Goal: Task Accomplishment & Management: Manage account settings

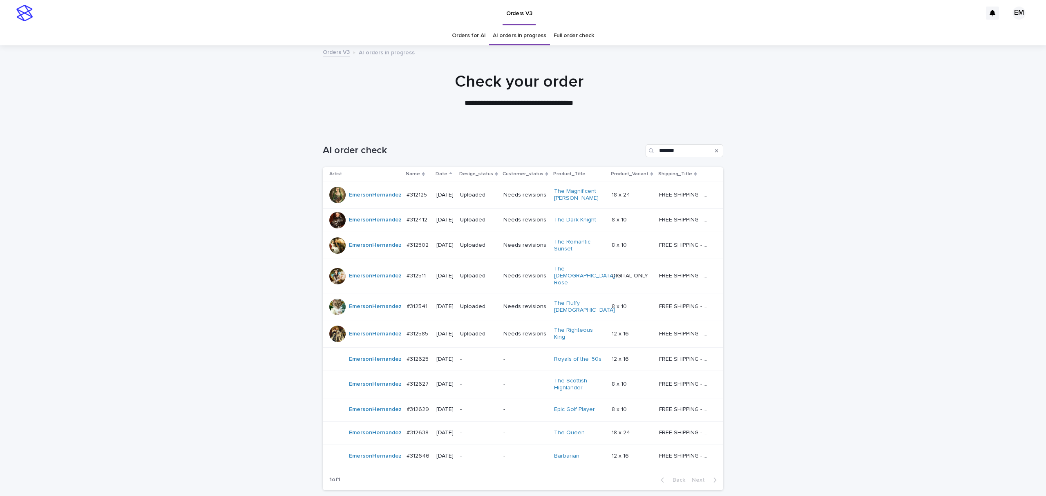
click at [908, 326] on div "Loading... Saving… Loading... Saving… AI order check ******* Artist Name Date D…" at bounding box center [523, 333] width 1046 height 410
click at [0, 335] on div "Loading... Saving… Loading... Saving… AI order check ******* Artist Name Date D…" at bounding box center [523, 333] width 1046 height 410
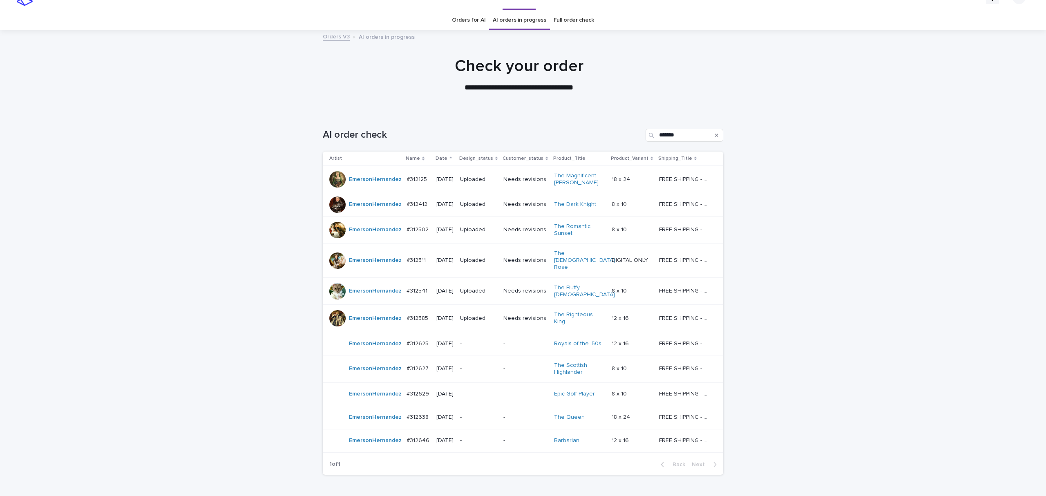
scroll to position [51, 0]
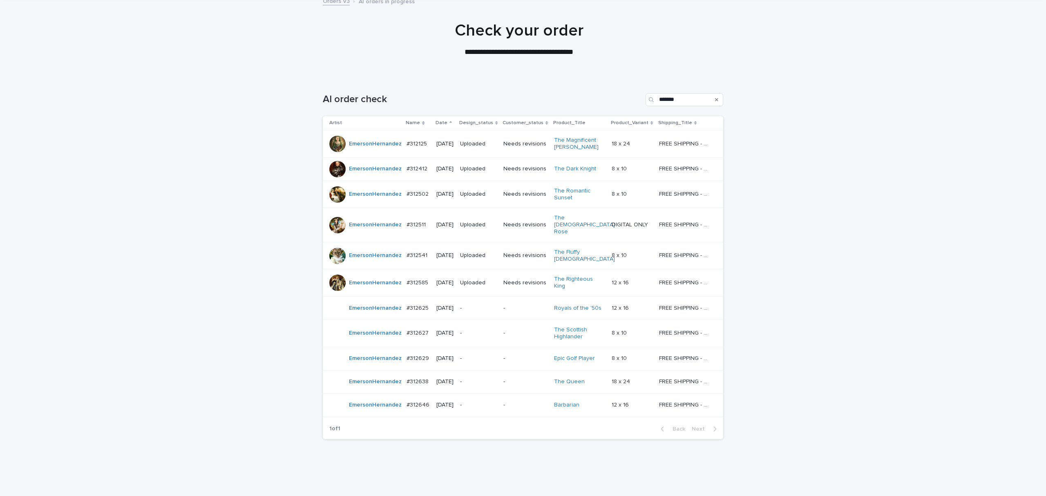
click at [175, 309] on div "Loading... Saving… Loading... Saving… AI order check ******* Artist Name Date D…" at bounding box center [523, 282] width 1046 height 410
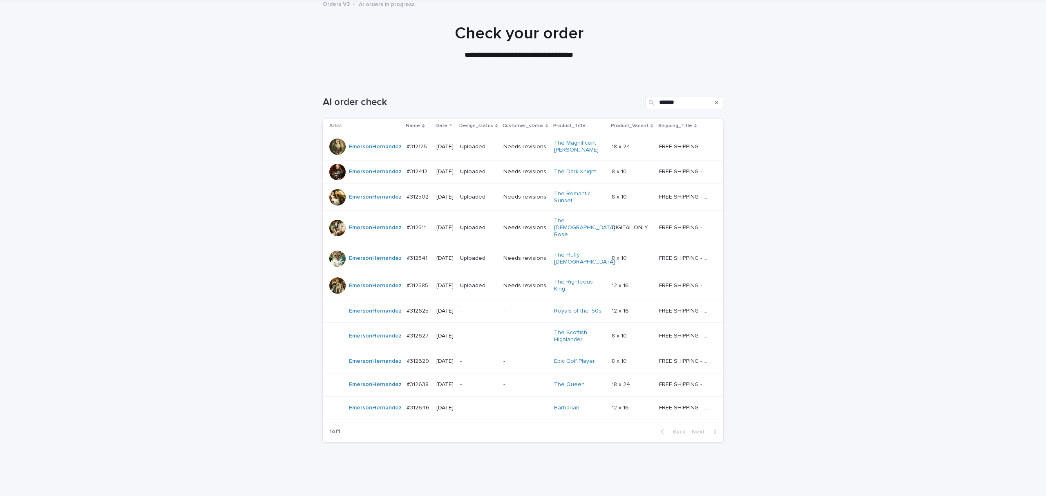
scroll to position [51, 0]
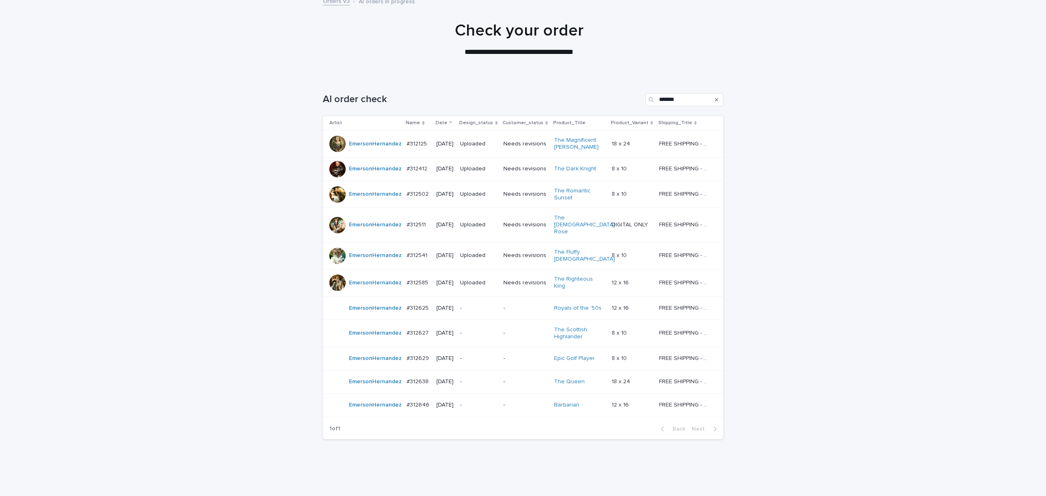
click at [850, 348] on div "Loading... Saving… Loading... Saving… AI order check ******* Artist Name Date D…" at bounding box center [523, 282] width 1046 height 410
click at [533, 355] on p "-" at bounding box center [525, 358] width 44 height 7
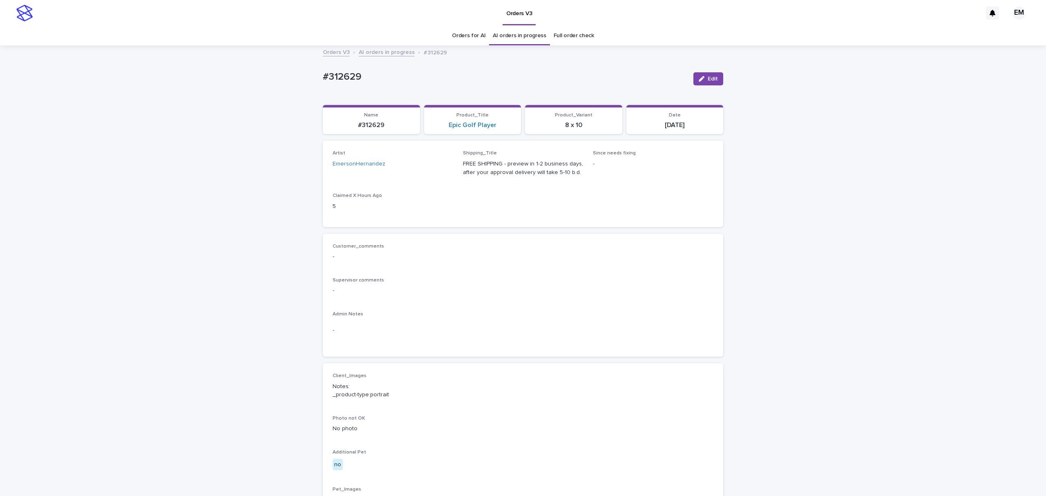
drag, startPoint x: 998, startPoint y: 239, endPoint x: 963, endPoint y: 224, distance: 38.1
click at [997, 236] on div "Loading... Saving… Loading... Saving… #312629 Edit #312629 Edit Sorry, there wa…" at bounding box center [523, 418] width 1046 height 744
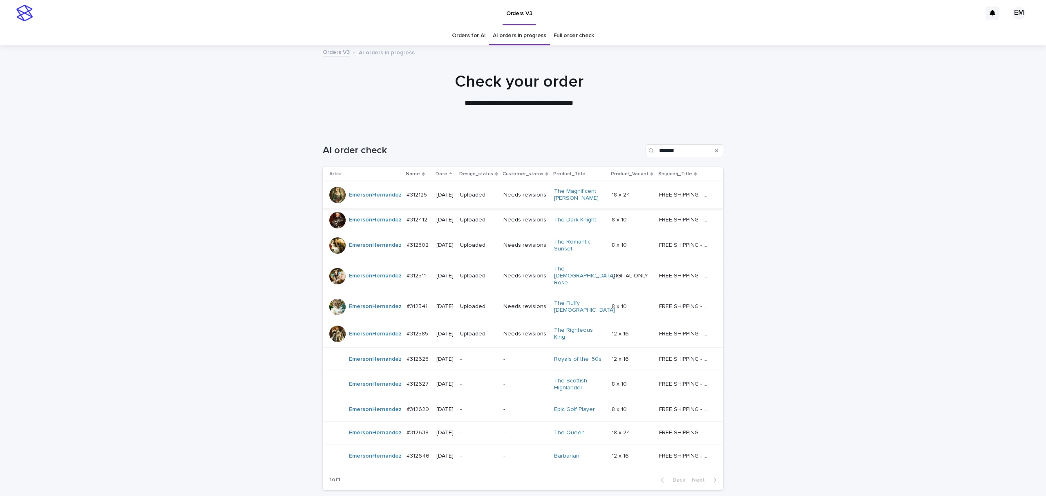
scroll to position [26, 0]
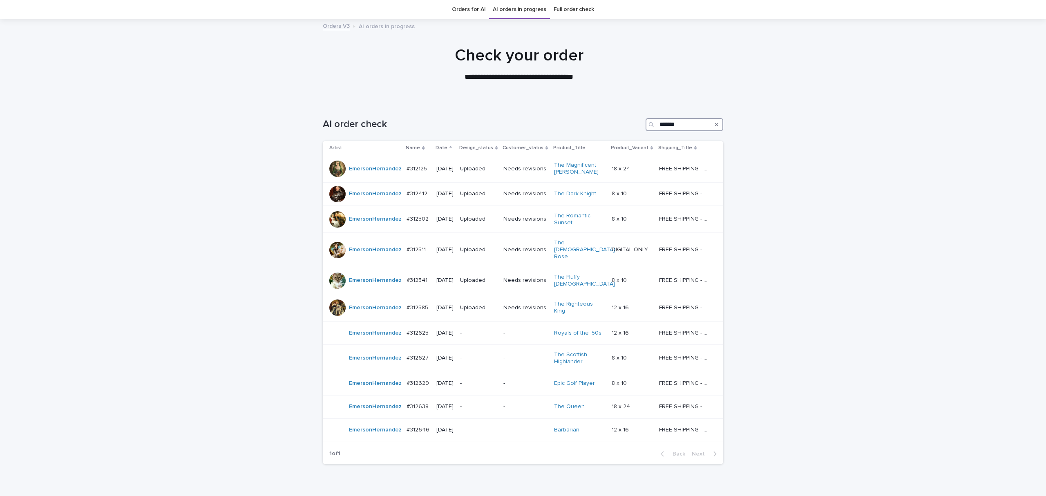
click at [685, 126] on input "*******" at bounding box center [684, 124] width 78 height 13
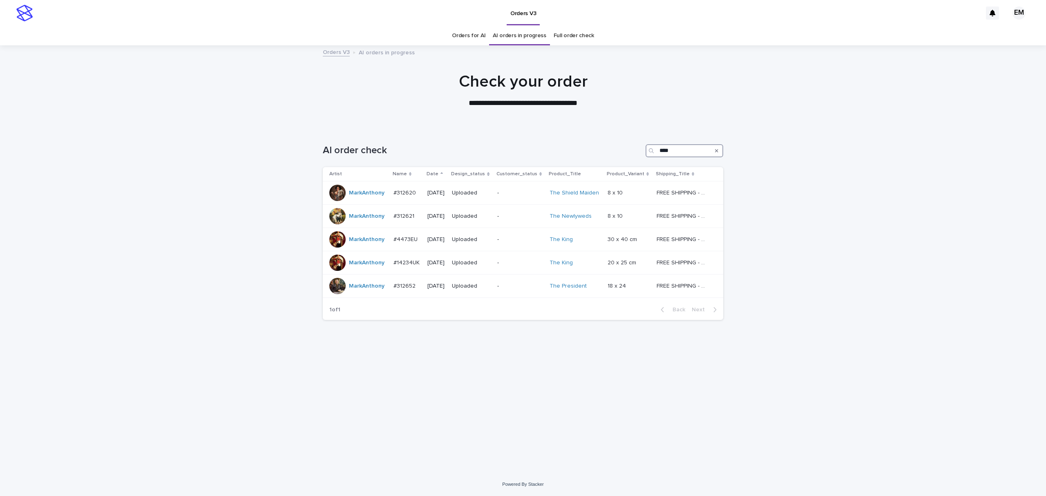
type input "****"
click at [127, 188] on div "Loading... Saving… Loading... Saving… AI order check **** Artist Name Date Desi…" at bounding box center [523, 300] width 1046 height 345
click at [513, 247] on td "-" at bounding box center [520, 239] width 52 height 23
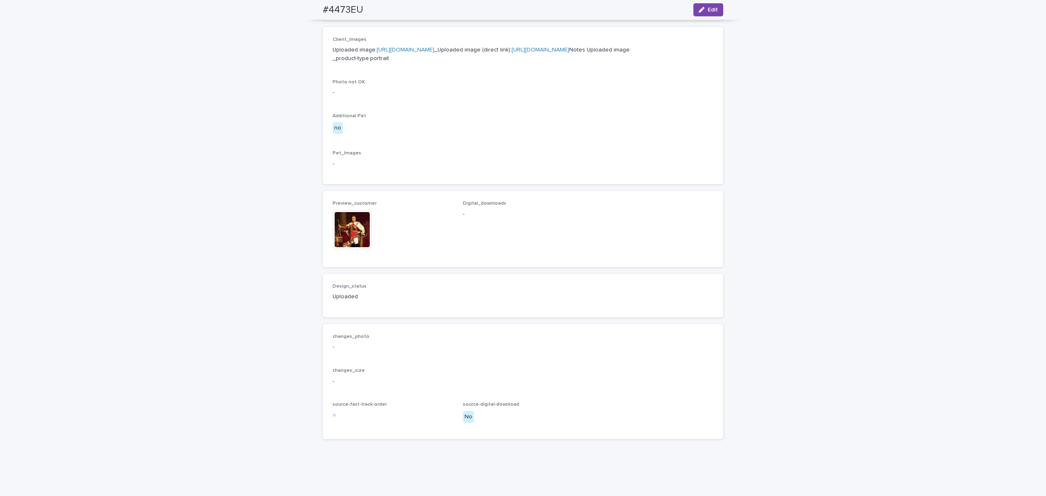
scroll to position [363, 0]
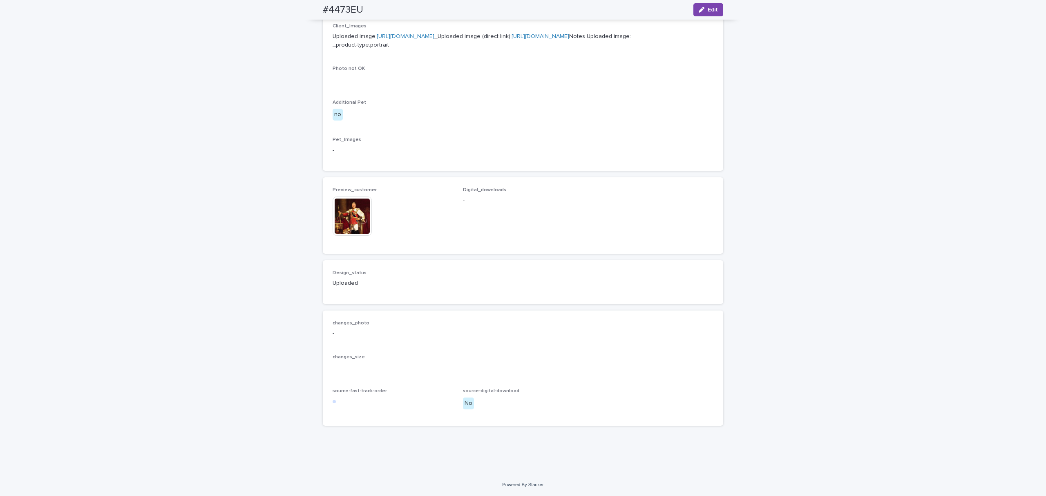
click at [341, 236] on img at bounding box center [351, 215] width 39 height 39
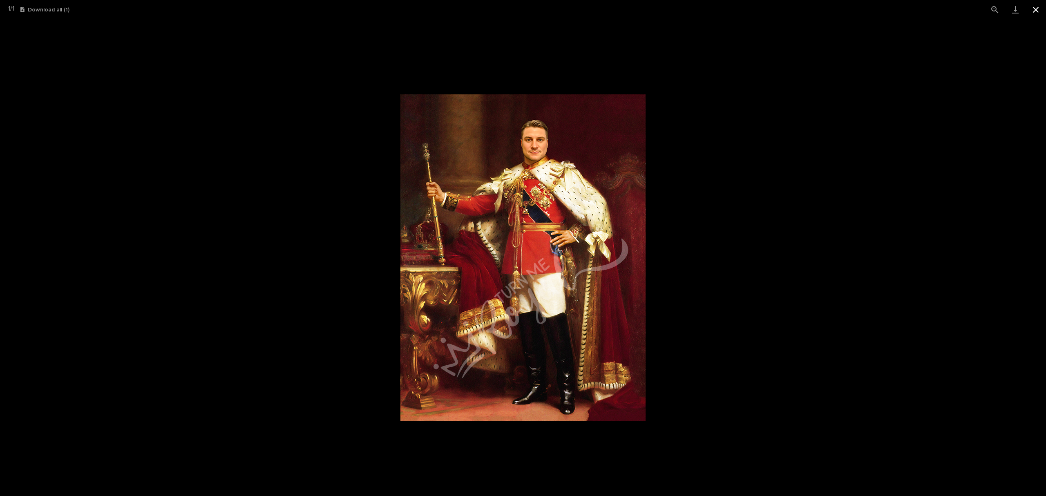
drag, startPoint x: 1037, startPoint y: 7, endPoint x: 1034, endPoint y: 12, distance: 5.6
click at [1038, 7] on button "Close gallery" at bounding box center [1035, 9] width 20 height 19
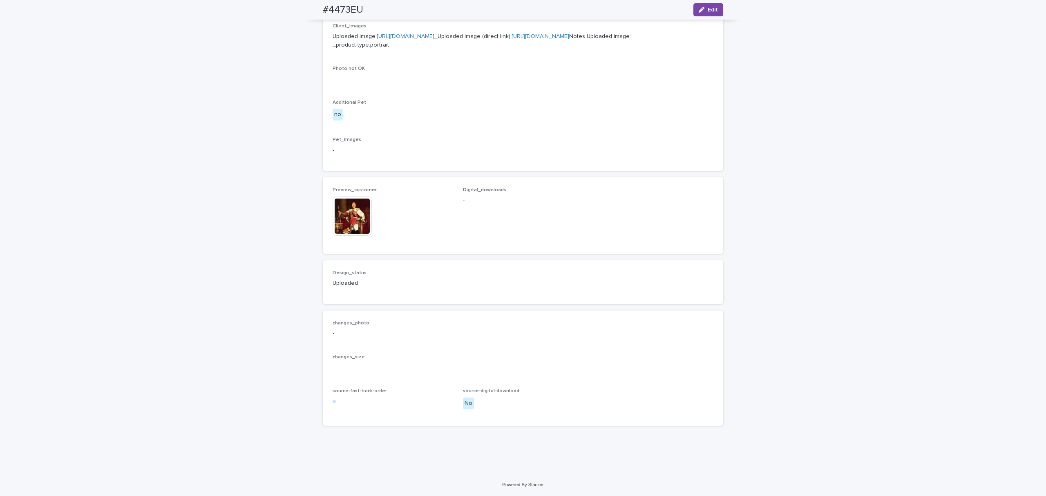
drag, startPoint x: 693, startPoint y: 138, endPoint x: 690, endPoint y: 134, distance: 4.9
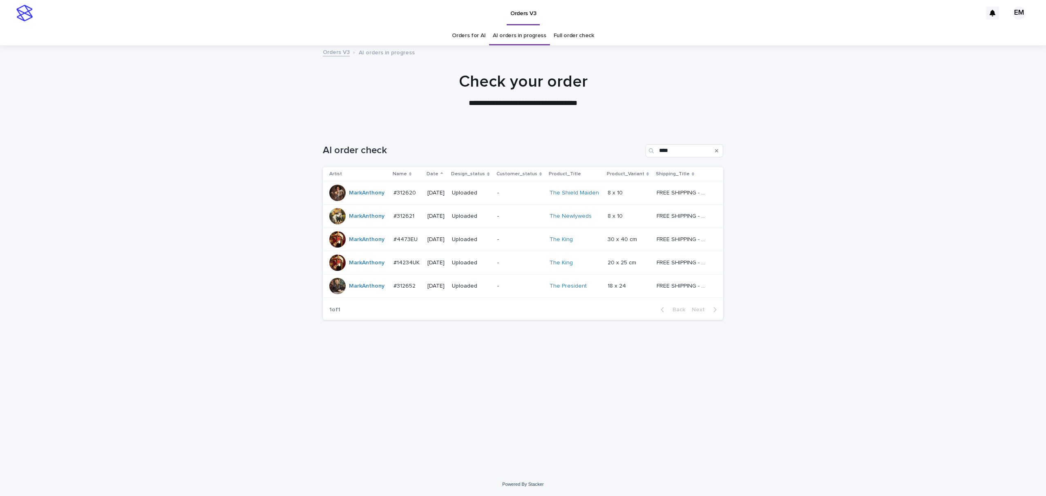
click at [506, 263] on p "-" at bounding box center [520, 262] width 46 height 7
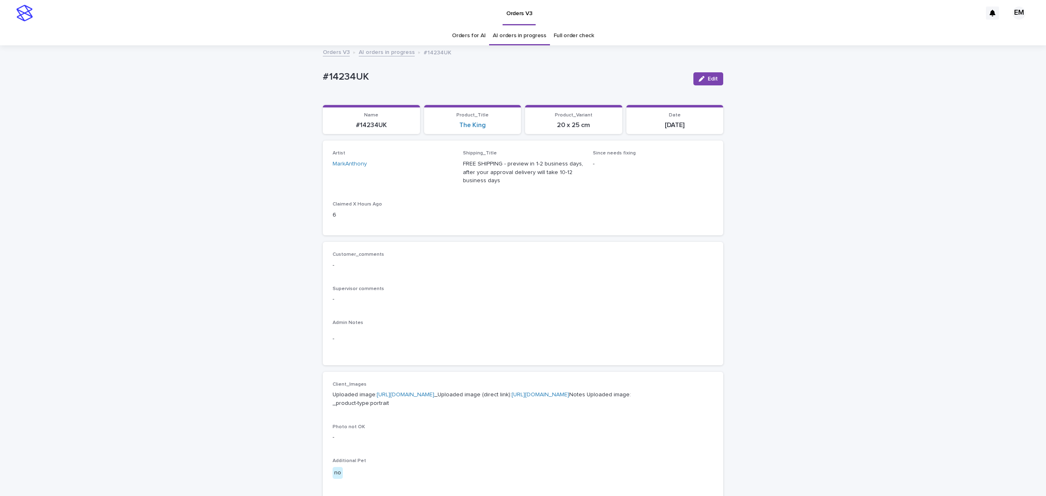
click at [434, 392] on link "https://cdn.shopify.com-uploadkit.app/s/files/1/0033/4807/0511/files/download.h…" at bounding box center [406, 395] width 58 height 6
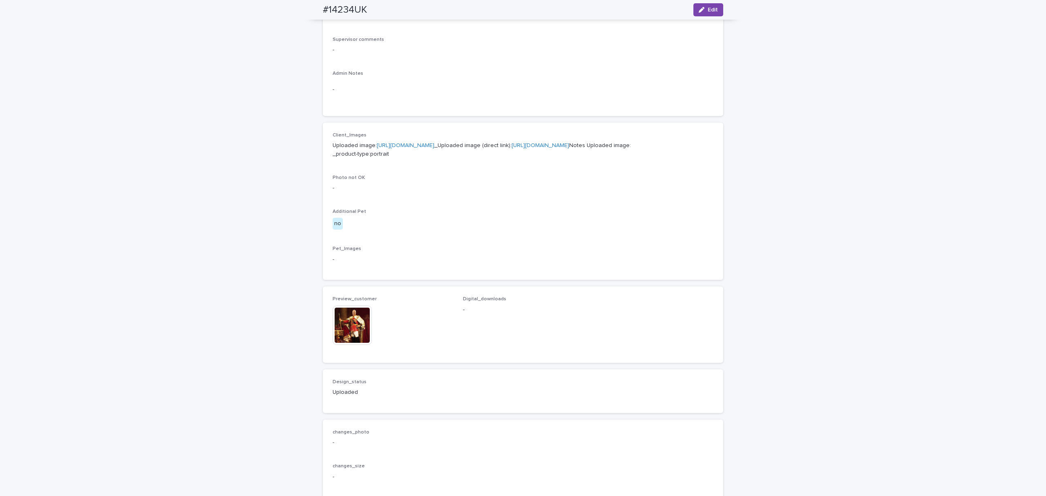
scroll to position [290, 0]
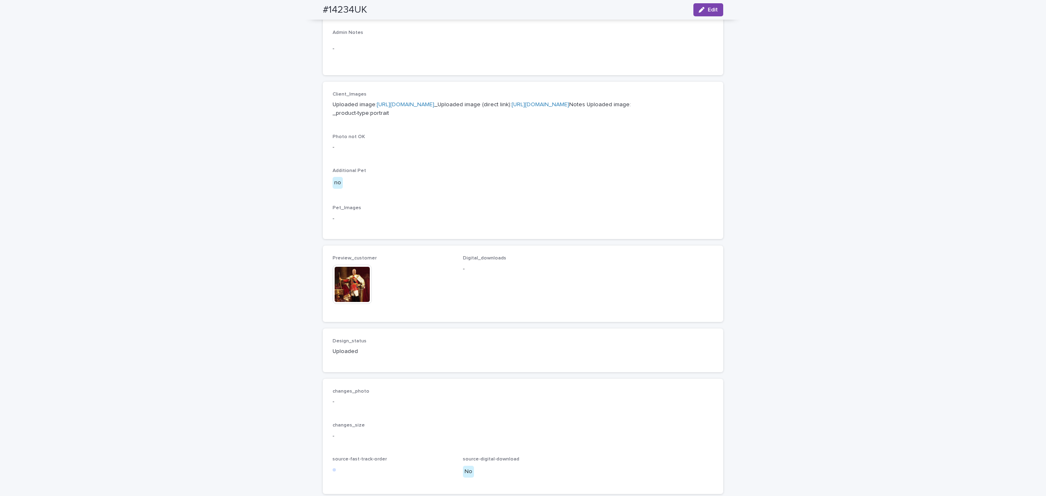
click at [355, 304] on img at bounding box center [351, 284] width 39 height 39
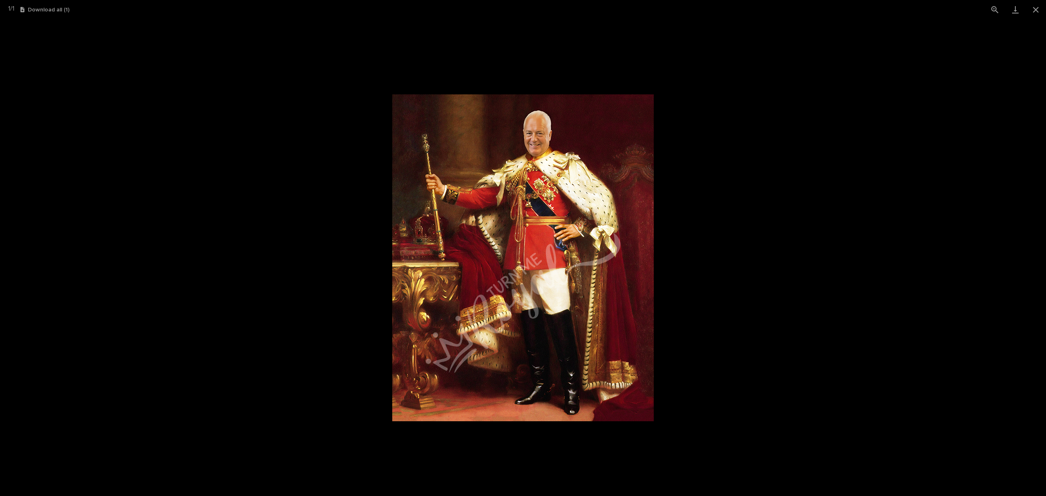
drag, startPoint x: 1035, startPoint y: 7, endPoint x: 741, endPoint y: 196, distance: 349.7
click at [750, 196] on div "1 / 1 Download all ( 1 )" at bounding box center [523, 248] width 1046 height 496
click at [892, 123] on picture at bounding box center [523, 257] width 1046 height 477
click at [1030, 7] on button "Close gallery" at bounding box center [1035, 9] width 20 height 19
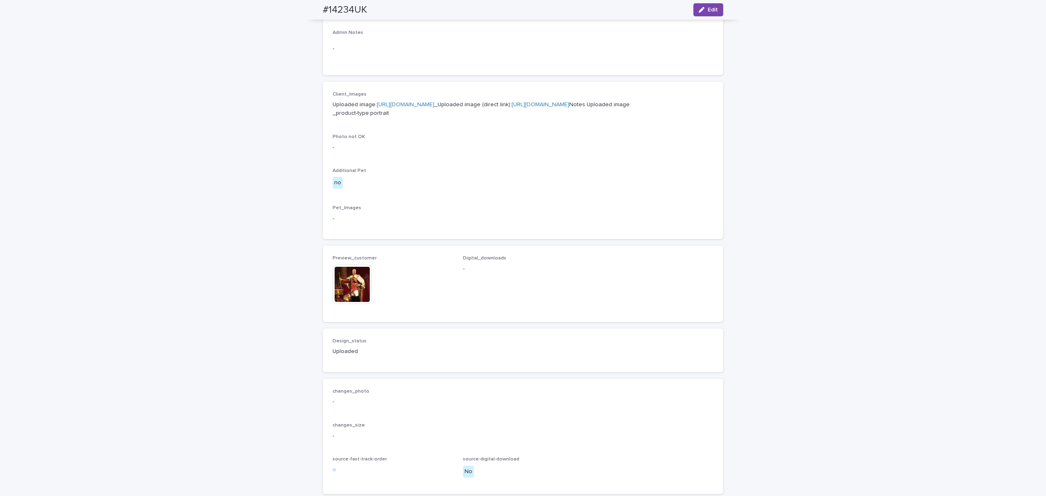
click at [430, 107] on link "https://cdn.shopify.com-uploadkit.app/s/files/1/0033/4807/0511/files/download.h…" at bounding box center [406, 105] width 58 height 6
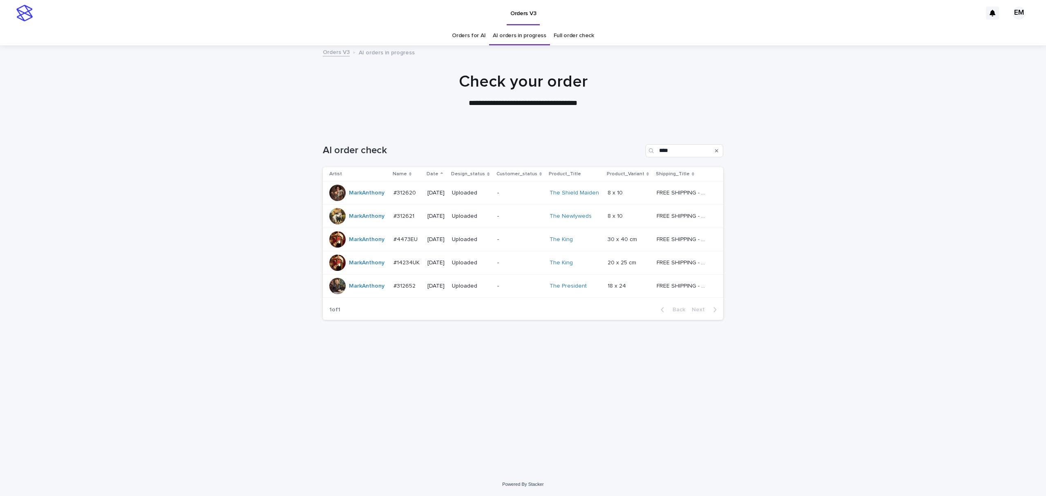
click at [516, 291] on div "-" at bounding box center [520, 285] width 46 height 13
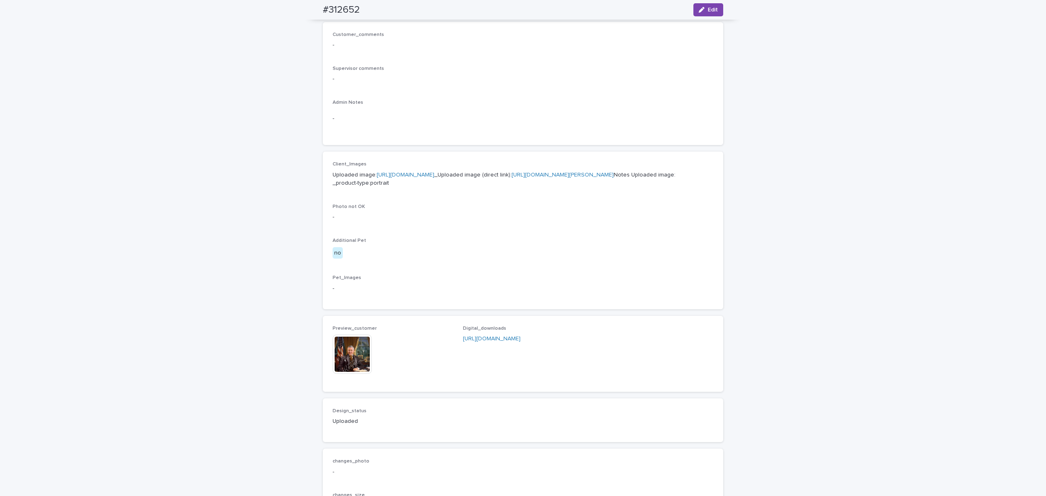
scroll to position [290, 0]
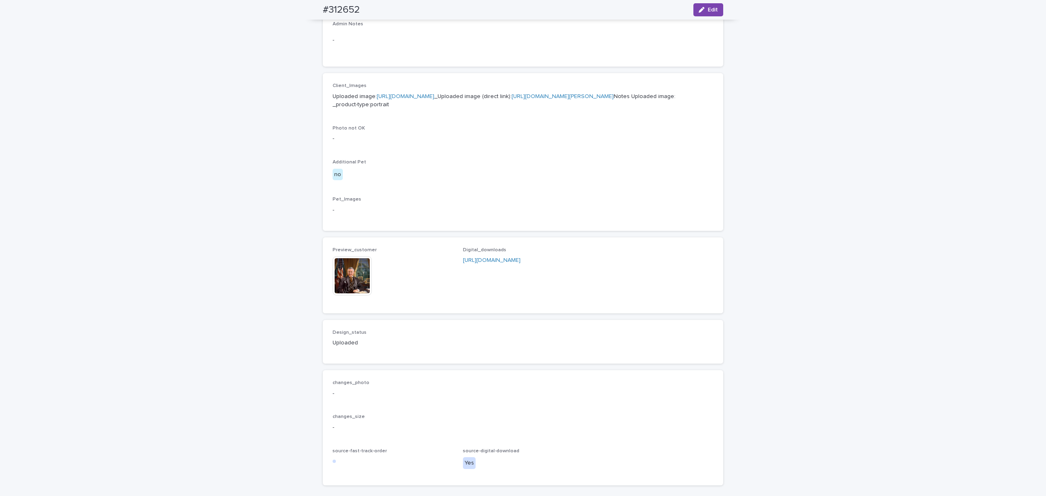
click at [358, 295] on img at bounding box center [351, 275] width 39 height 39
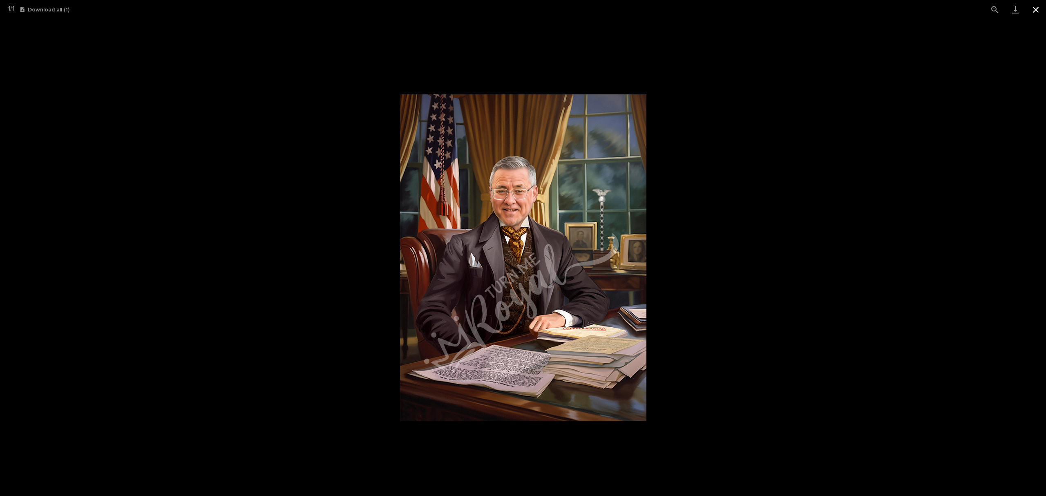
click at [1037, 6] on button "Close gallery" at bounding box center [1035, 9] width 20 height 19
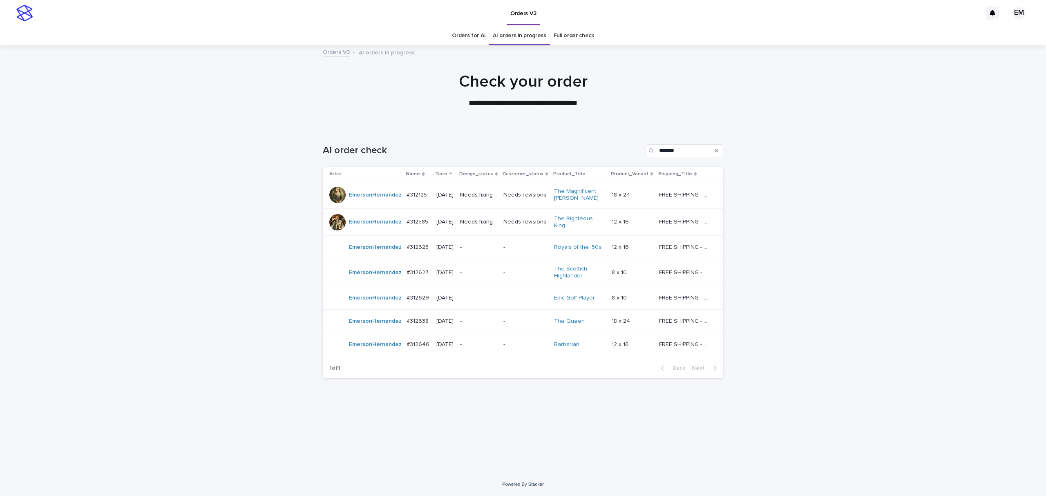
click at [424, 203] on td "#312125 #312125" at bounding box center [417, 194] width 29 height 27
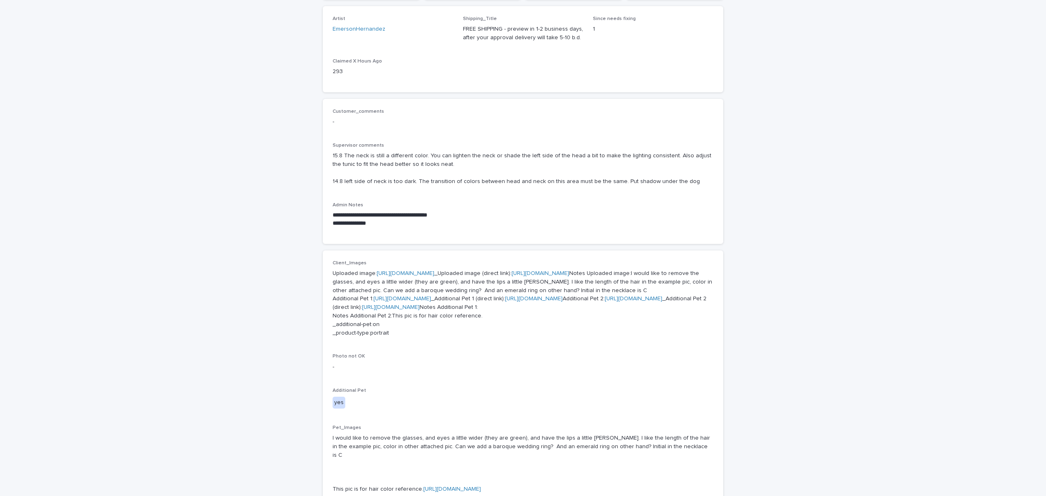
scroll to position [145, 0]
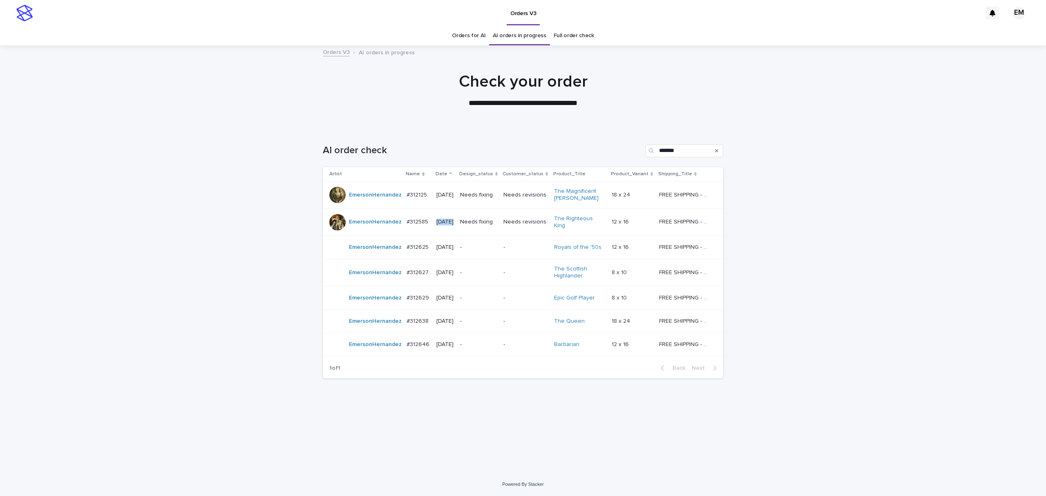
drag, startPoint x: 466, startPoint y: 225, endPoint x: 471, endPoint y: 226, distance: 5.4
click at [471, 226] on tr "EmersonHernandez #312585 #312585 2025-08-13 Needs fixing Needs revisions The Ri…" at bounding box center [523, 221] width 400 height 27
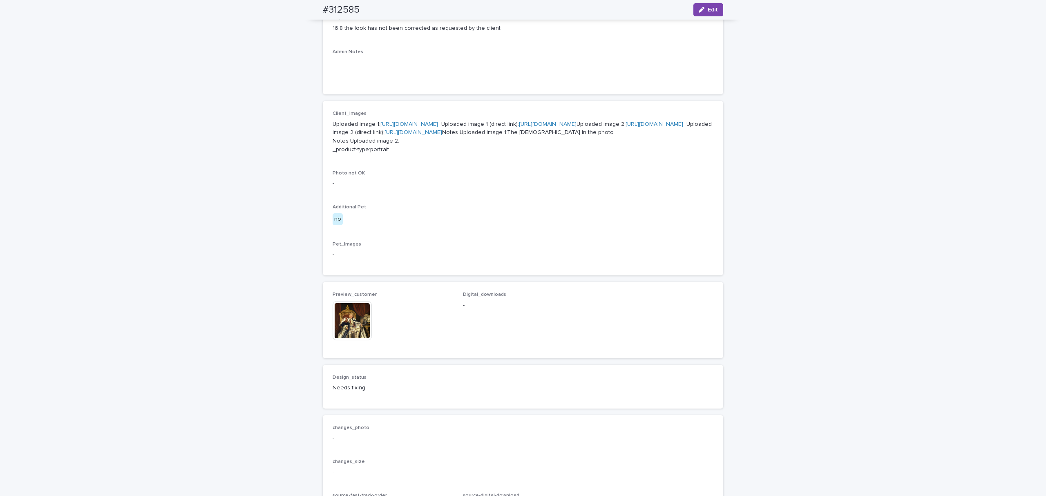
scroll to position [363, 0]
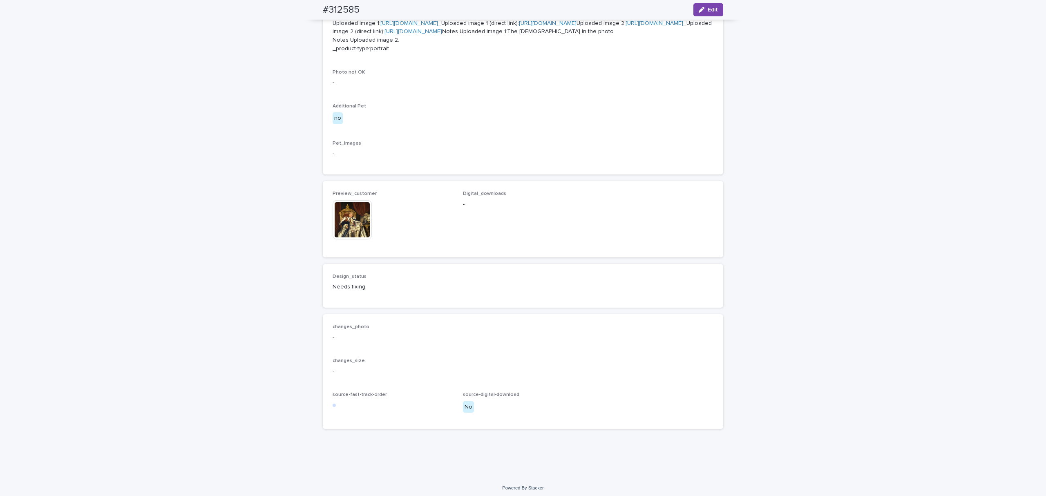
click at [355, 239] on img at bounding box center [351, 219] width 39 height 39
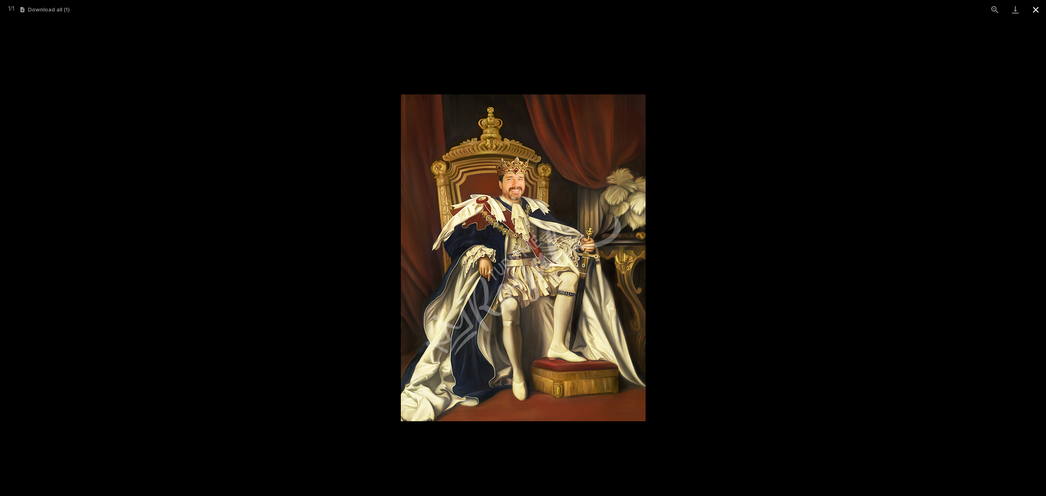
click at [1033, 10] on button "Close gallery" at bounding box center [1035, 9] width 20 height 19
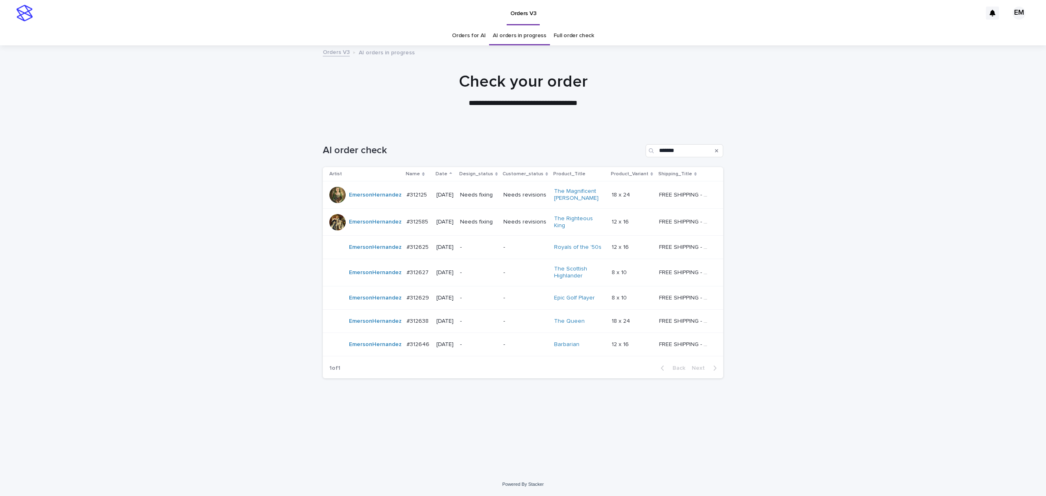
click at [947, 337] on div "Loading... Saving… Loading... Saving… AI order check ******* Artist Name Date D…" at bounding box center [523, 300] width 1046 height 345
click at [139, 212] on div "Loading... Saving… Loading... Saving… AI order check ******* Artist Name Date D…" at bounding box center [523, 300] width 1046 height 345
click at [371, 110] on div at bounding box center [523, 87] width 1046 height 82
click at [414, 199] on div "#312125 #312125" at bounding box center [417, 194] width 23 height 13
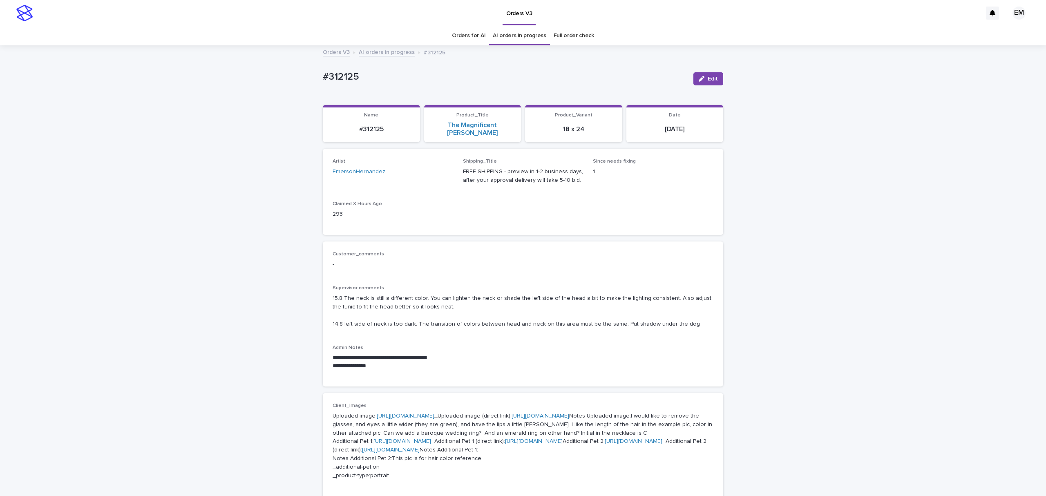
scroll to position [26, 0]
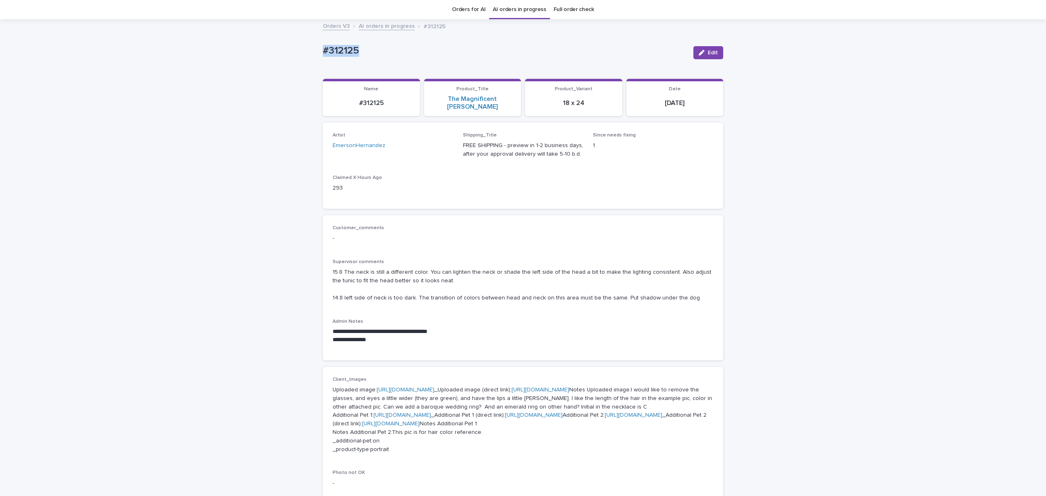
drag, startPoint x: 393, startPoint y: 56, endPoint x: 239, endPoint y: 89, distance: 157.5
click at [246, 49] on div "**********" at bounding box center [523, 486] width 1046 height 933
copy p "#312125"
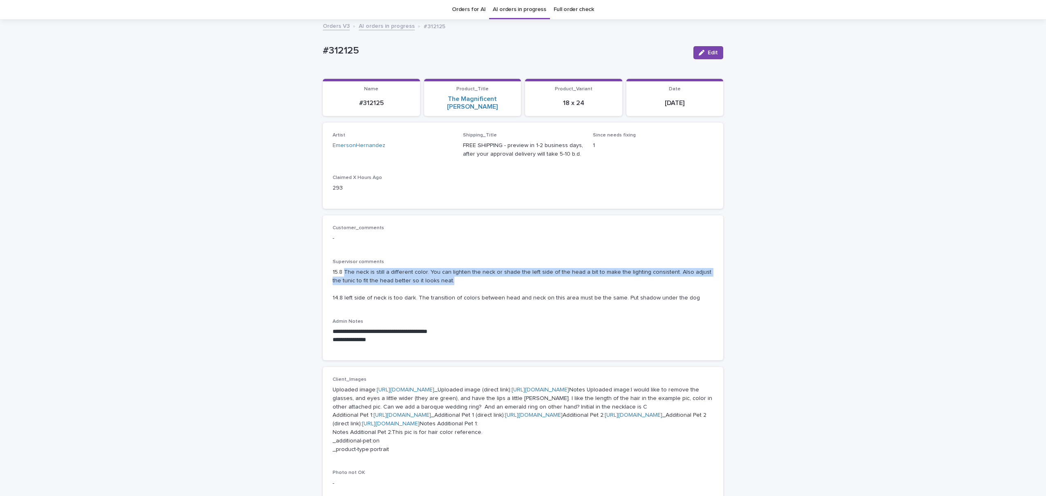
drag, startPoint x: 397, startPoint y: 279, endPoint x: 456, endPoint y: 225, distance: 79.2
click at [489, 274] on p "15.8 The neck is still a different color. You can lighten the neck or shade the…" at bounding box center [522, 285] width 381 height 34
copy p "The neck is still a different color. You can lighten the neck or shade the left…"
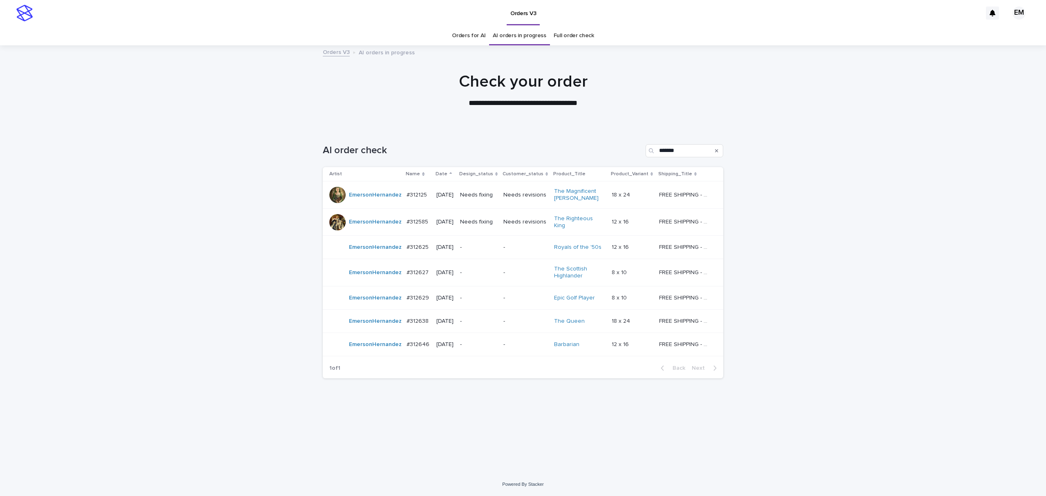
click at [482, 223] on p "Needs fixing" at bounding box center [478, 222] width 37 height 7
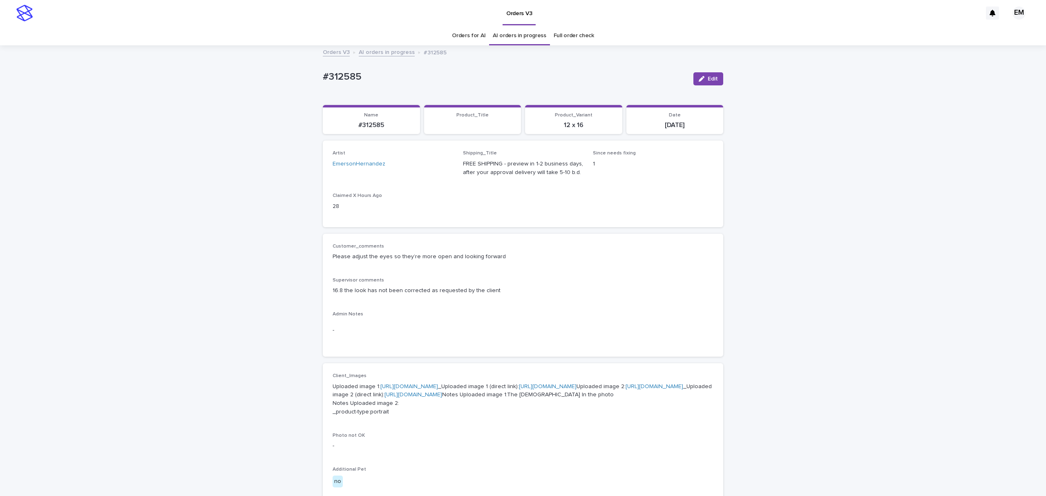
scroll to position [26, 0]
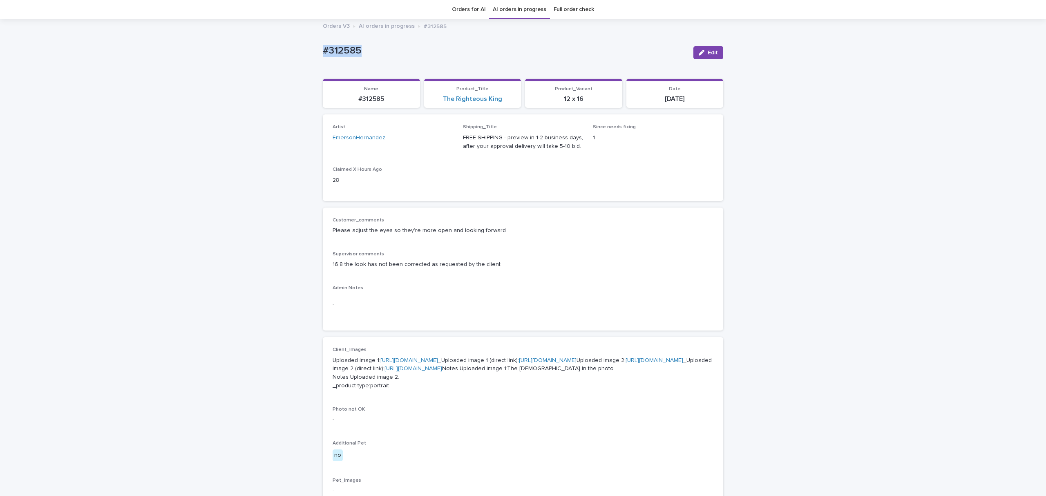
drag, startPoint x: 391, startPoint y: 56, endPoint x: 204, endPoint y: 51, distance: 186.7
click at [243, 49] on div "Loading... Saving… Loading... Saving… #312585 Edit #312585 Edit Sorry, there wa…" at bounding box center [523, 417] width 1046 height 794
copy p "#312585"
drag, startPoint x: 855, startPoint y: 427, endPoint x: 733, endPoint y: 451, distance: 124.0
click at [855, 427] on div "Loading... Saving… Loading... Saving… #312585 Edit #312585 Edit Sorry, there wa…" at bounding box center [523, 417] width 1046 height 794
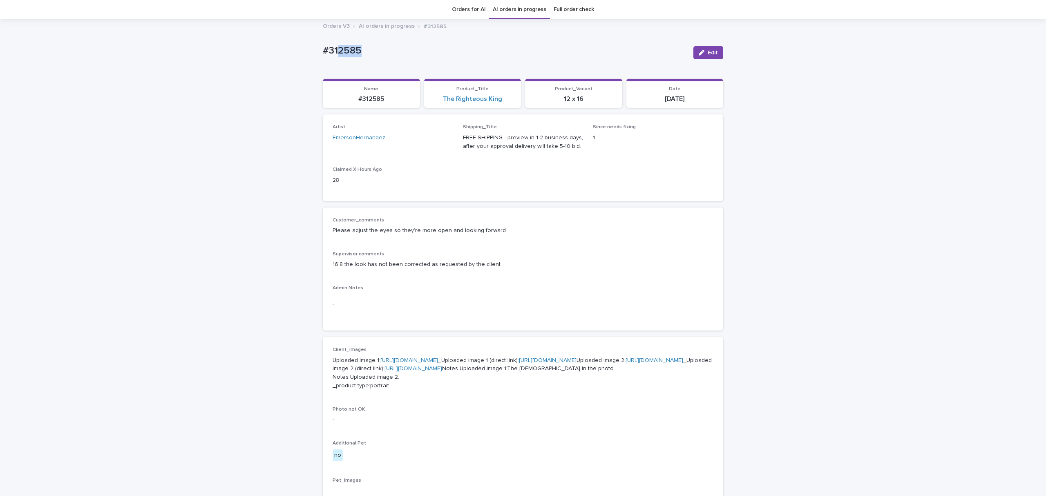
drag, startPoint x: 409, startPoint y: 54, endPoint x: 309, endPoint y: 48, distance: 100.6
click at [310, 48] on div "Loading... Saving… Loading... Saving… #312585 Edit #312585 Edit Sorry, there wa…" at bounding box center [523, 417] width 1046 height 794
copy p "#312585"
drag, startPoint x: 451, startPoint y: 230, endPoint x: 510, endPoint y: 243, distance: 60.4
click at [511, 234] on p "Please adjust the eyes so they’re more open and looking forward" at bounding box center [522, 230] width 381 height 9
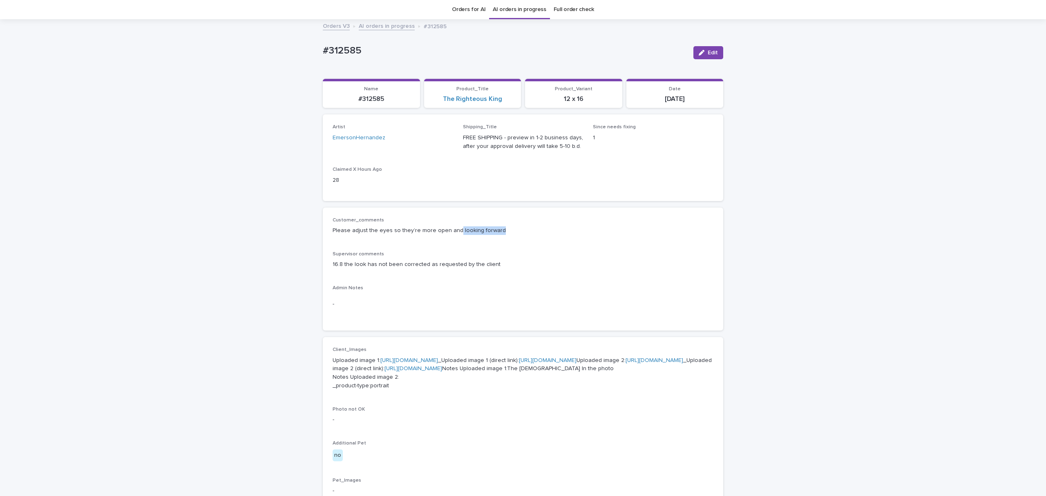
copy p "looking forward"
drag, startPoint x: 194, startPoint y: 253, endPoint x: 221, endPoint y: 208, distance: 52.5
click at [194, 253] on div "Loading... Saving… Loading... Saving… #312585 Edit #312585 Edit Sorry, there wa…" at bounding box center [523, 417] width 1046 height 794
click at [146, 344] on div "Loading... Saving… Loading... Saving… #312585 Edit #312585 Edit Sorry, there wa…" at bounding box center [523, 417] width 1046 height 794
drag, startPoint x: 277, startPoint y: 43, endPoint x: 288, endPoint y: 54, distance: 15.6
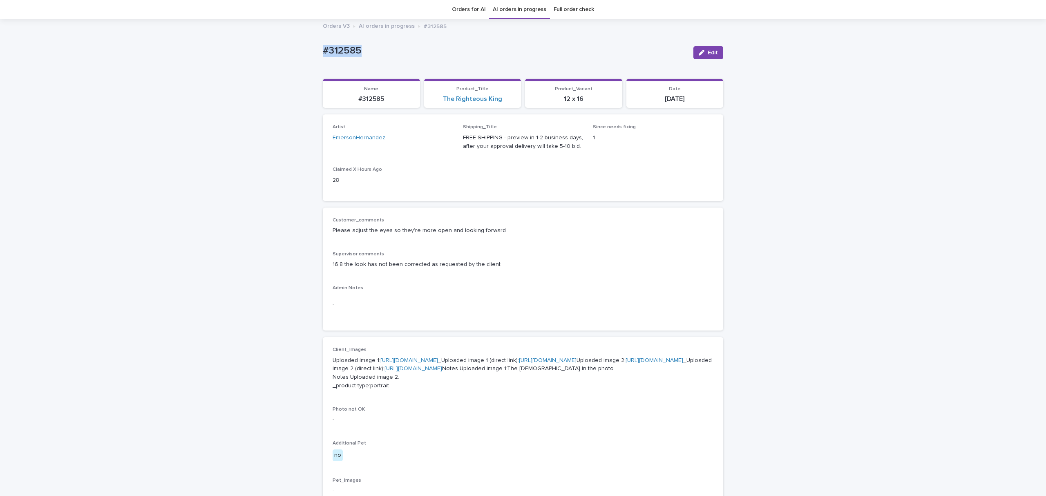
click at [232, 53] on div "Loading... Saving… Loading... Saving… #312585 Edit #312585 Edit Sorry, there wa…" at bounding box center [523, 417] width 1046 height 794
copy p "#312585"
click at [702, 54] on div "button" at bounding box center [702, 53] width 9 height 6
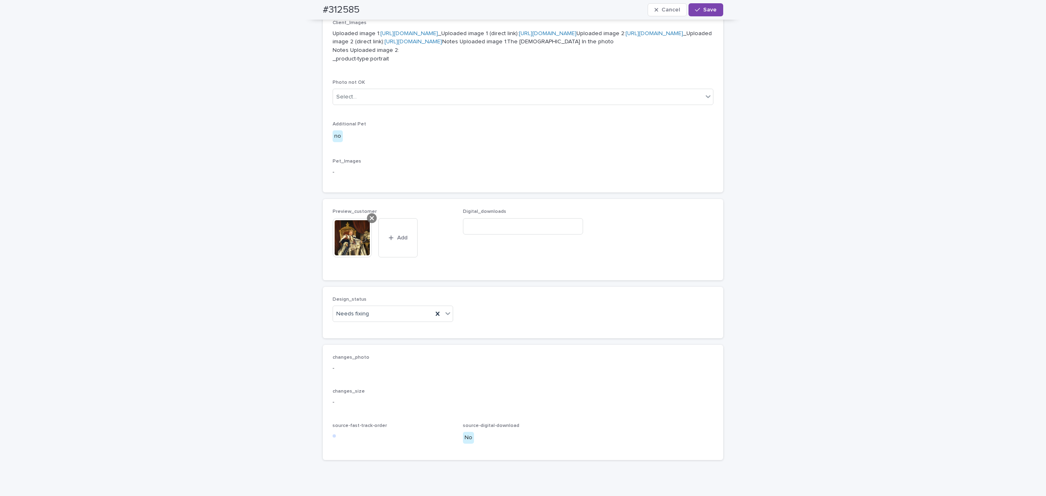
click at [370, 221] on icon at bounding box center [372, 218] width 4 height 7
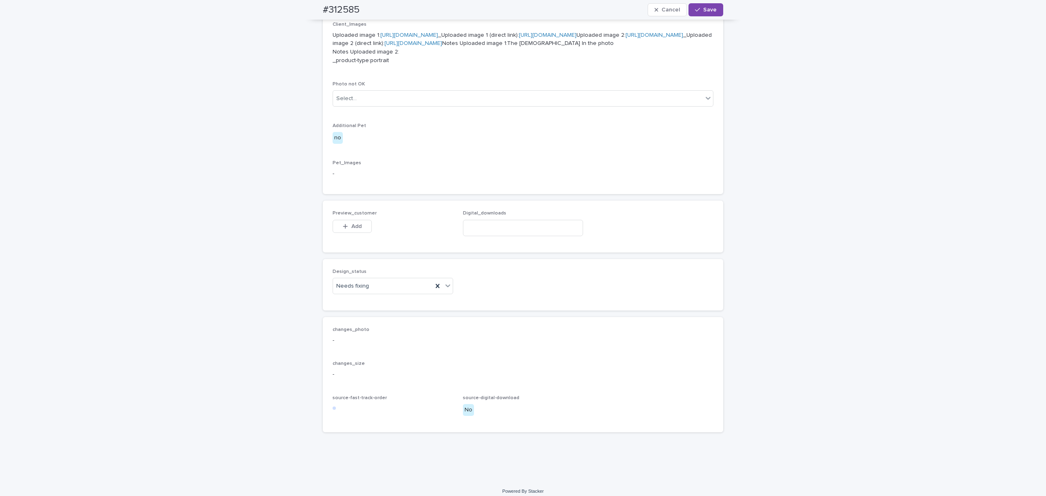
scroll to position [338, 0]
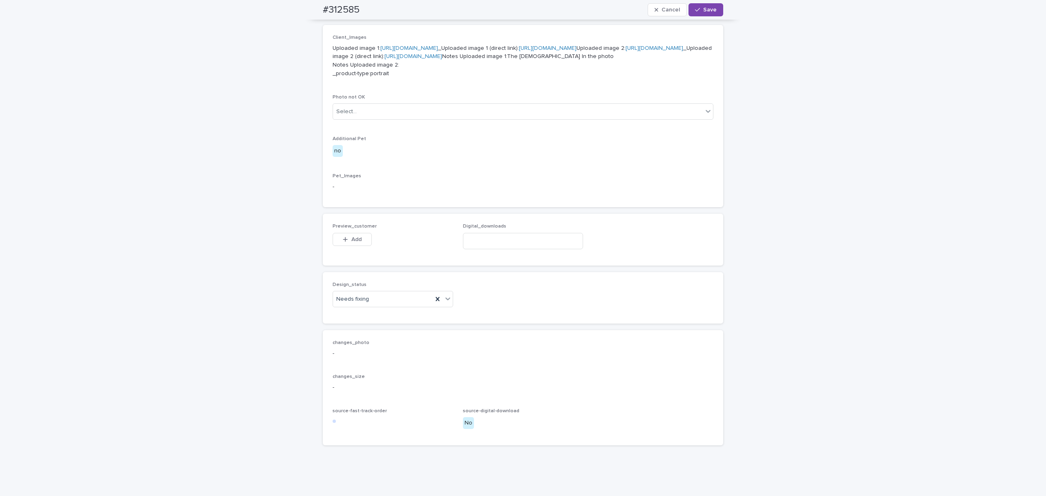
click at [357, 255] on div "Preview_customer This file cannot be opened Download File Add" at bounding box center [392, 239] width 120 height 32
click at [360, 246] on button "Add" at bounding box center [351, 239] width 39 height 13
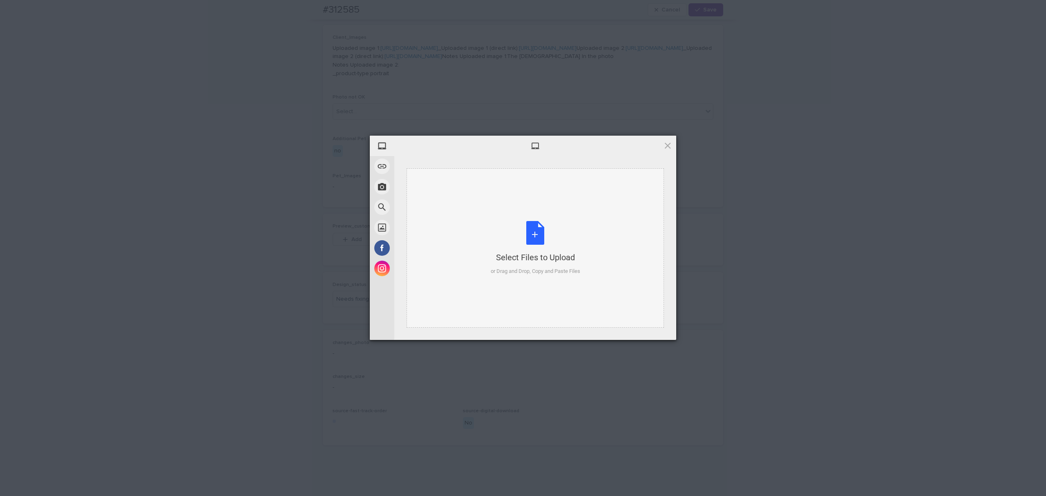
click at [476, 234] on div "Select Files to Upload or Drag and Drop, Copy and Paste Files" at bounding box center [534, 247] width 257 height 159
drag, startPoint x: 664, startPoint y: 327, endPoint x: 609, endPoint y: 270, distance: 79.7
click at [663, 327] on span "Upload 1" at bounding box center [651, 329] width 41 height 16
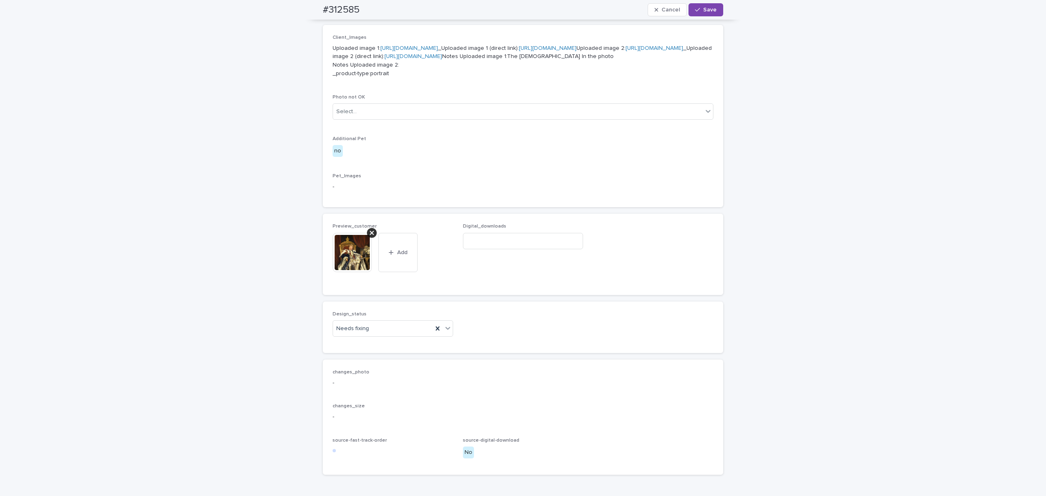
scroll to position [353, 0]
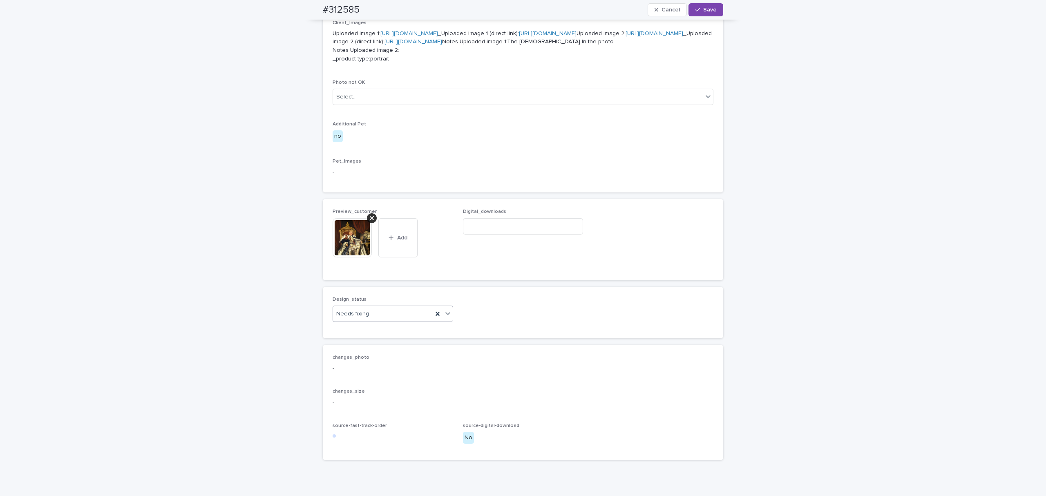
click at [363, 321] on div "Needs fixing" at bounding box center [383, 313] width 100 height 13
click at [357, 412] on div "Uploaded" at bounding box center [389, 406] width 120 height 14
click at [711, 6] on button "Save" at bounding box center [705, 9] width 35 height 13
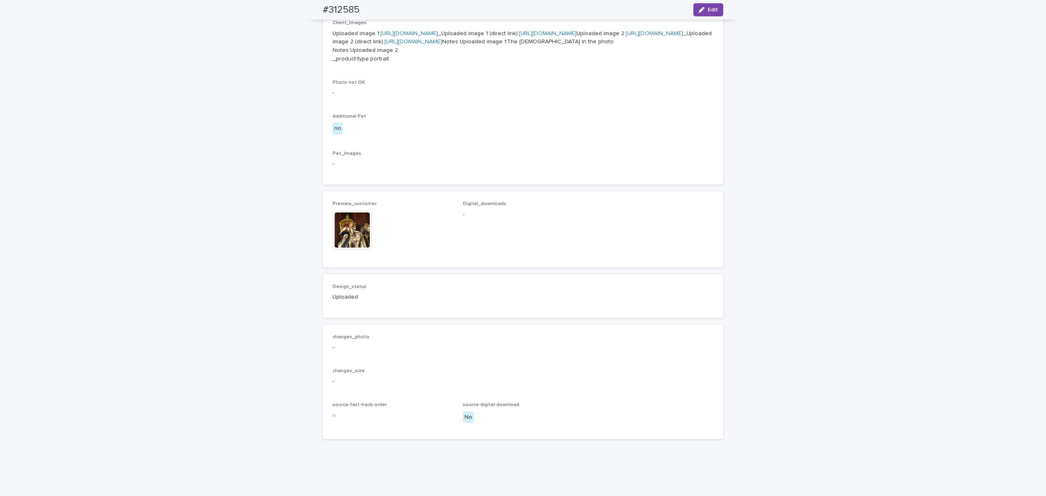
scroll to position [342, 0]
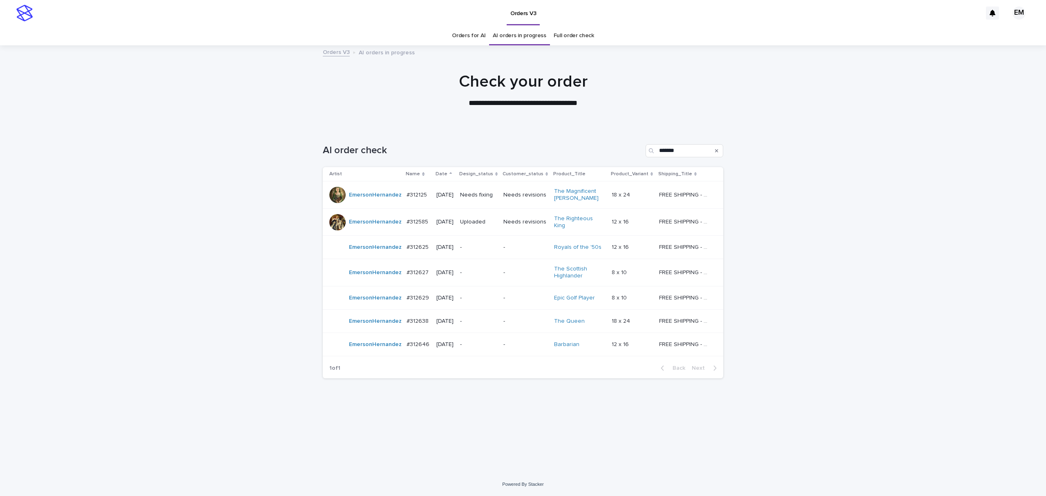
click at [477, 195] on p "Needs fixing" at bounding box center [478, 195] width 37 height 7
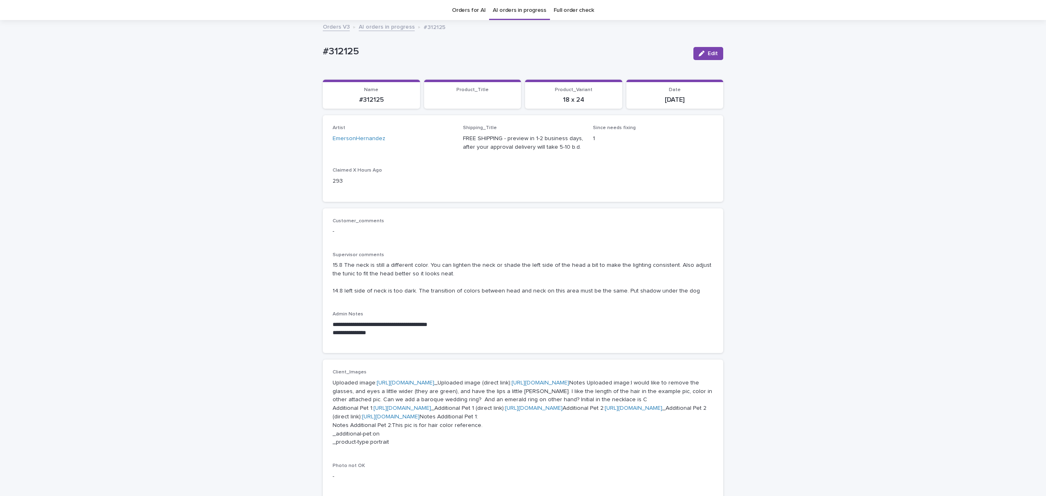
scroll to position [26, 0]
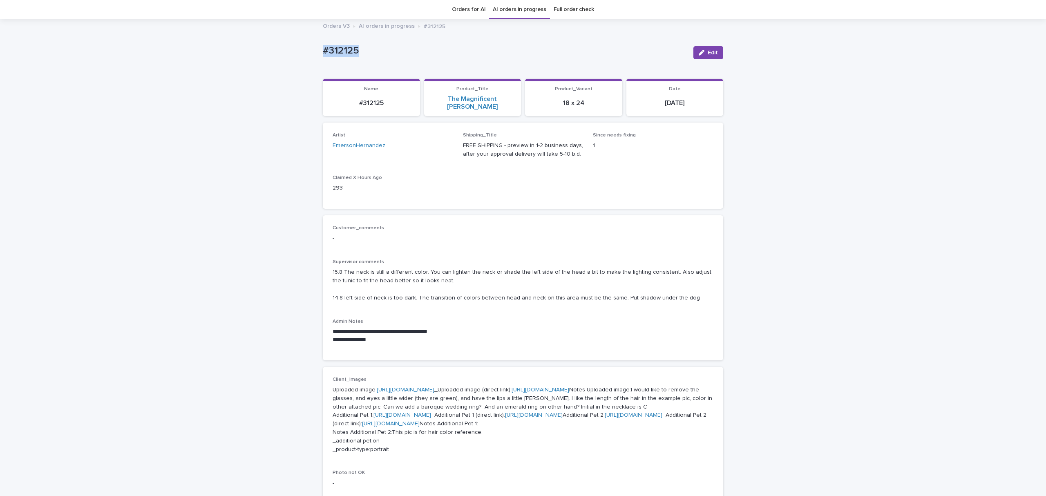
drag, startPoint x: 404, startPoint y: 58, endPoint x: 541, endPoint y: 48, distance: 137.6
click at [258, 38] on div "**********" at bounding box center [523, 486] width 1046 height 933
copy p "#312125"
click at [707, 48] on button "Edit" at bounding box center [708, 52] width 30 height 13
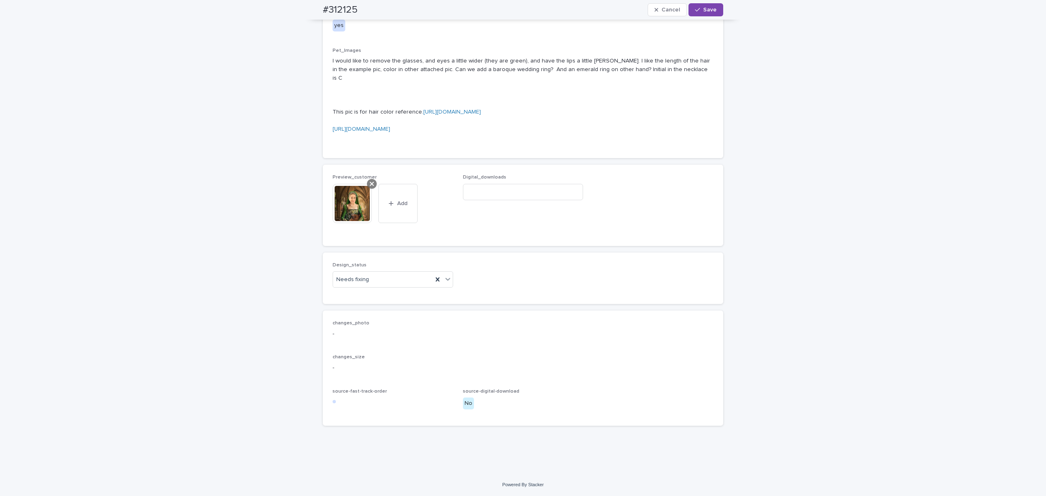
click at [367, 189] on div at bounding box center [372, 184] width 10 height 10
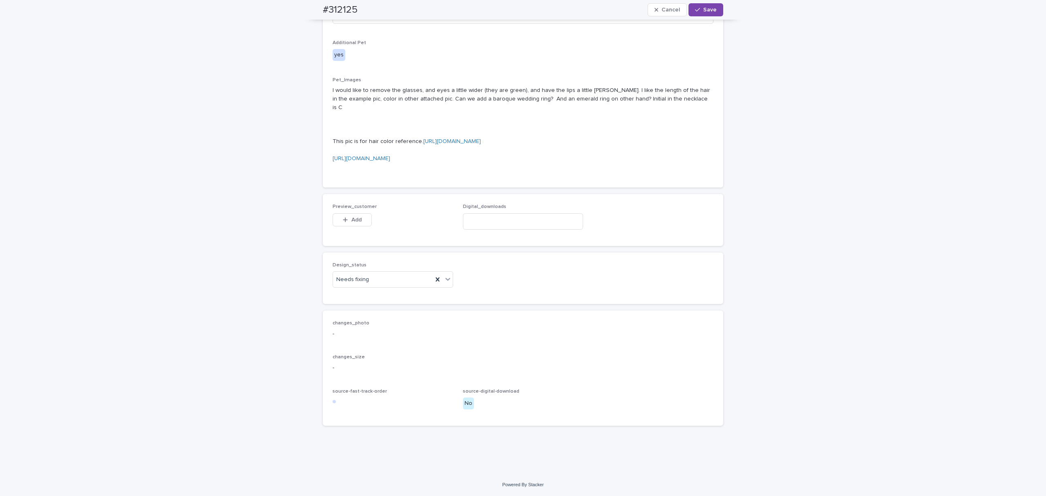
click at [354, 226] on button "Add" at bounding box center [351, 219] width 39 height 13
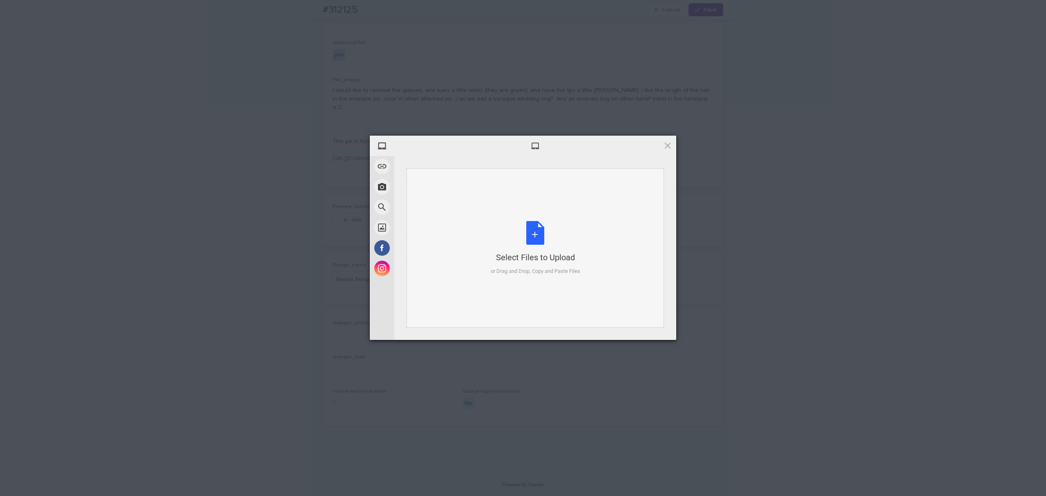
click at [500, 225] on div "Select Files to Upload or Drag and Drop, Copy and Paste Files" at bounding box center [535, 248] width 89 height 54
click at [657, 333] on span "Upload 1" at bounding box center [651, 329] width 41 height 16
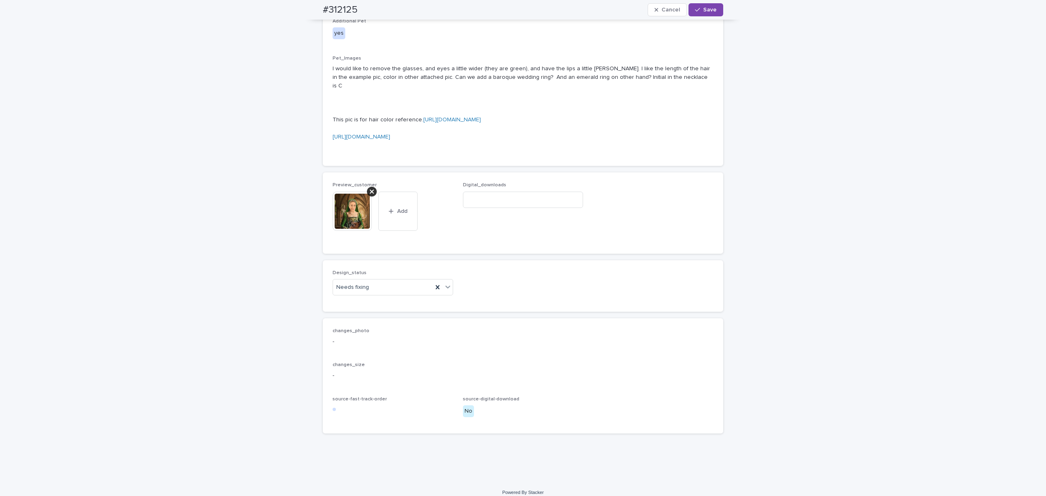
scroll to position [534, 0]
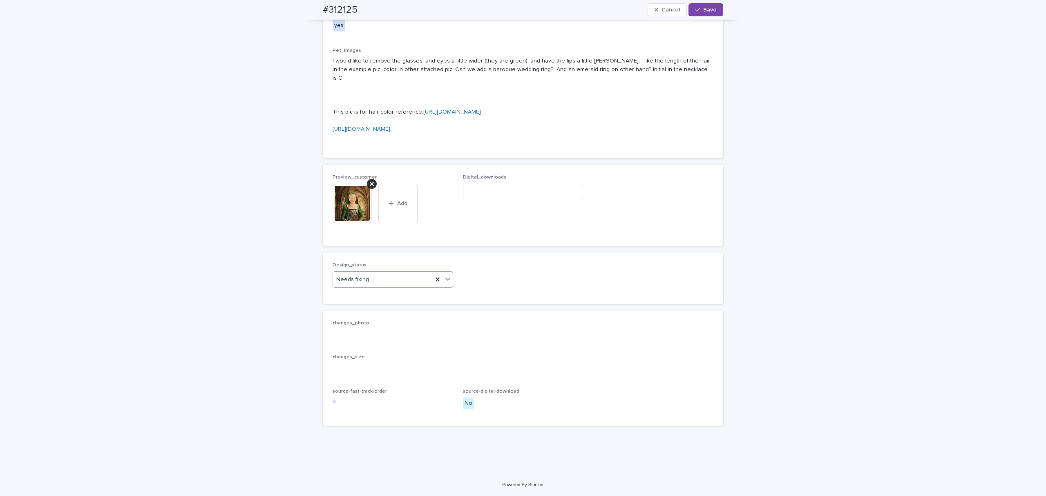
click at [372, 286] on div "Needs fixing" at bounding box center [383, 279] width 100 height 13
click at [360, 370] on div "Uploaded" at bounding box center [389, 373] width 120 height 14
click at [707, 2] on div "#312125 Cancel Save" at bounding box center [523, 10] width 400 height 20
click at [707, 6] on button "Save" at bounding box center [705, 9] width 35 height 13
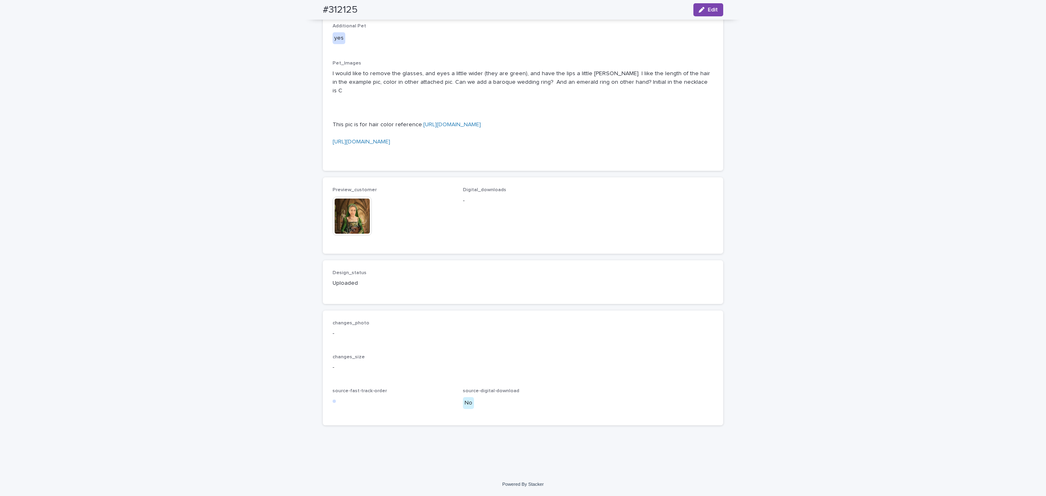
scroll to position [524, 0]
click at [345, 236] on img at bounding box center [351, 215] width 39 height 39
